Goal: Find specific page/section: Find specific page/section

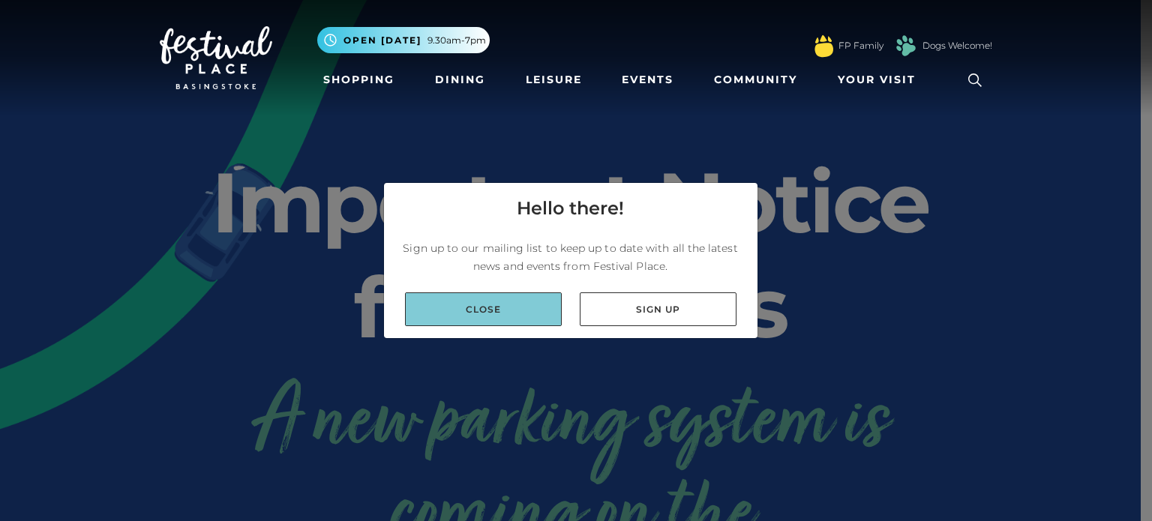
click at [488, 323] on link "Close" at bounding box center [483, 310] width 157 height 34
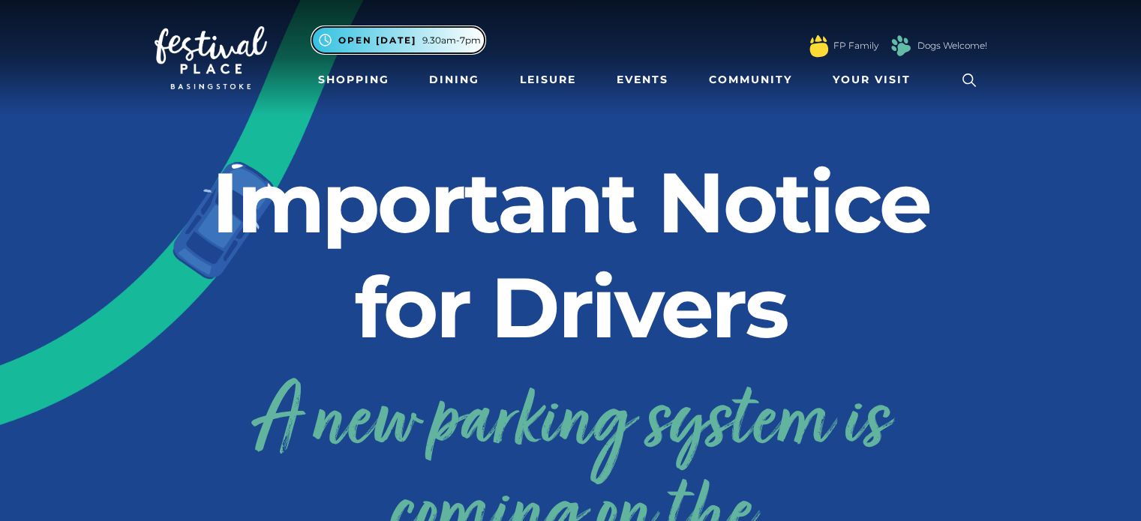
click at [420, 38] on span "Open [DATE] 9.30am-7pm" at bounding box center [409, 41] width 143 height 14
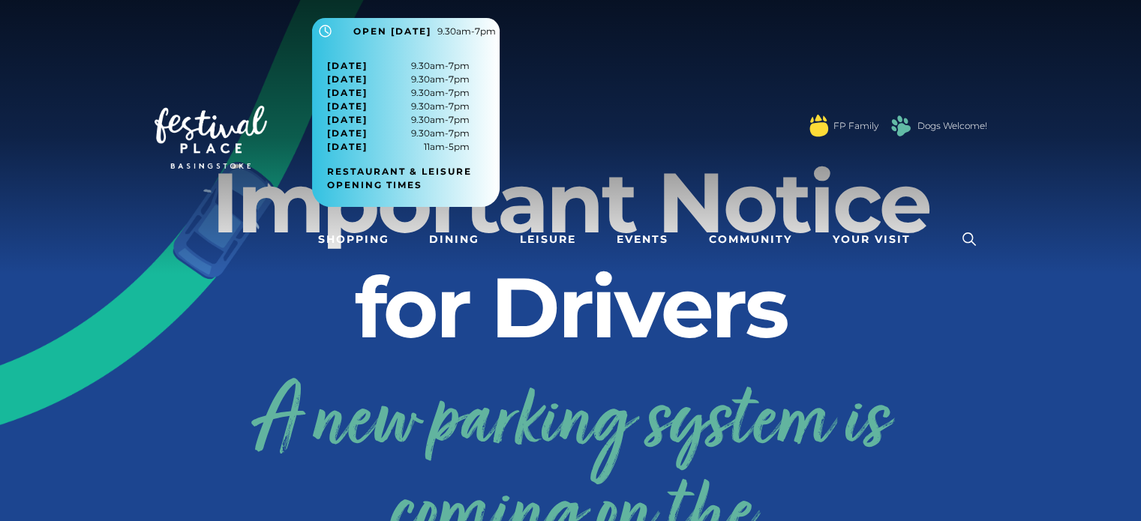
click at [246, 311] on h2 "Important Notice for Drivers" at bounding box center [571, 255] width 833 height 210
click at [422, 26] on span "Open [DATE]" at bounding box center [392, 32] width 78 height 14
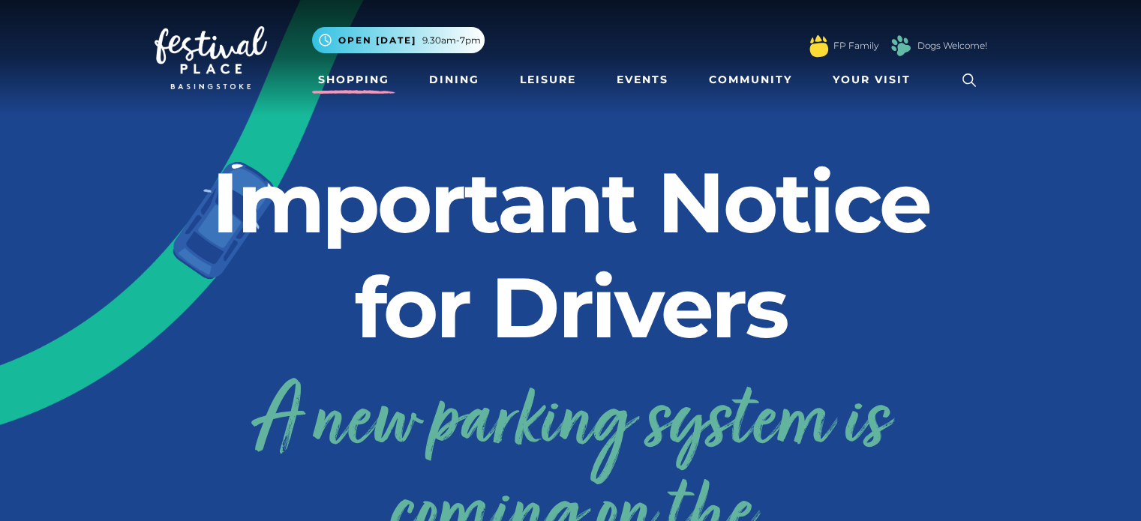
click at [353, 88] on link "Shopping" at bounding box center [353, 80] width 83 height 28
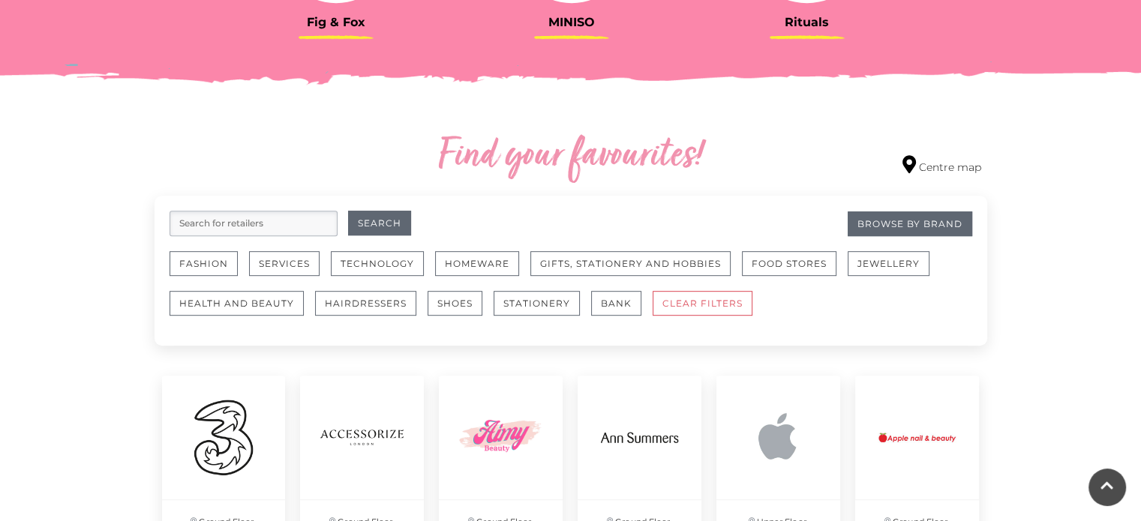
scroll to position [825, 0]
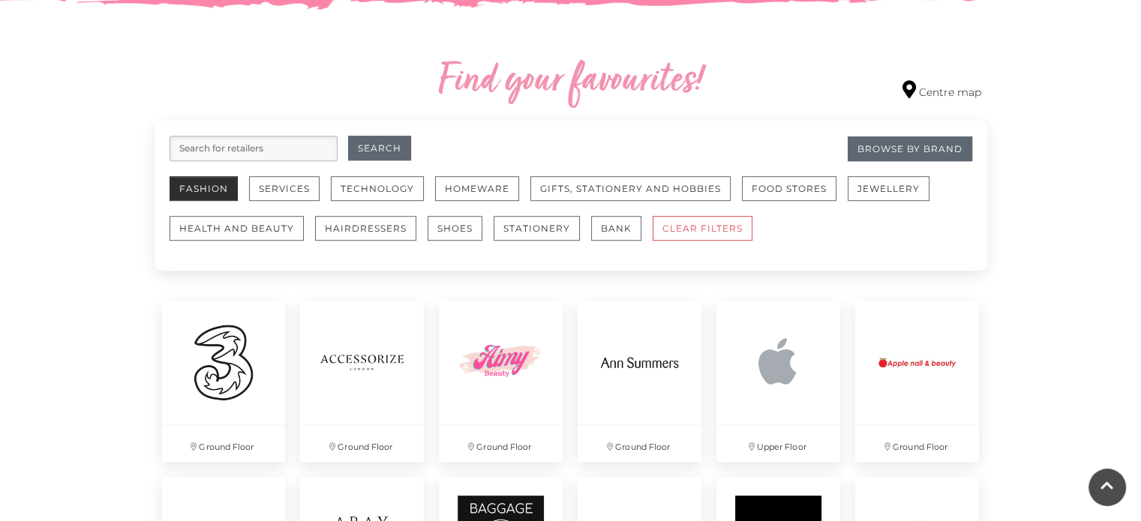
click at [220, 194] on button "Fashion" at bounding box center [204, 188] width 68 height 25
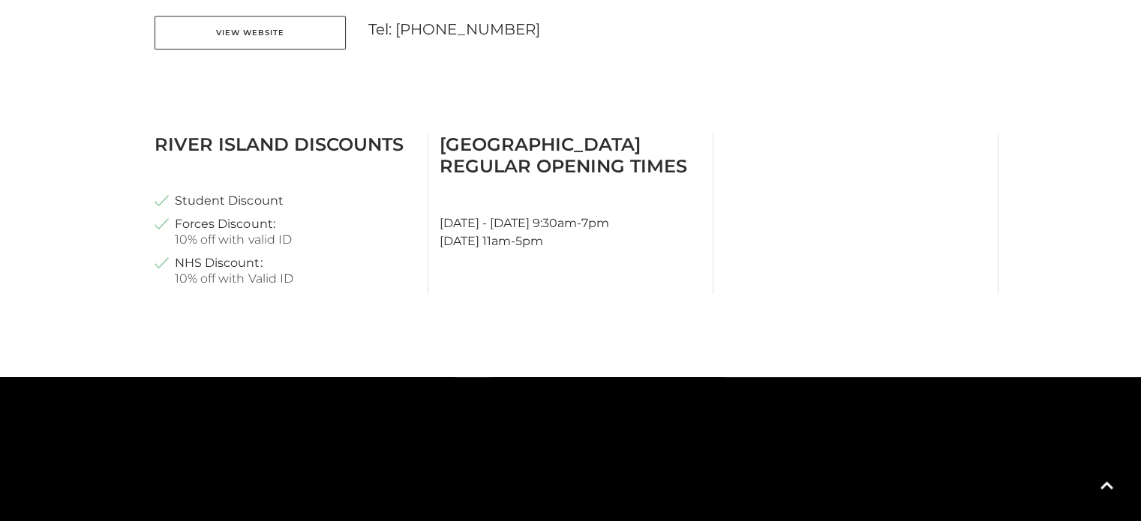
scroll to position [675, 0]
